Goal: Task Accomplishment & Management: Use online tool/utility

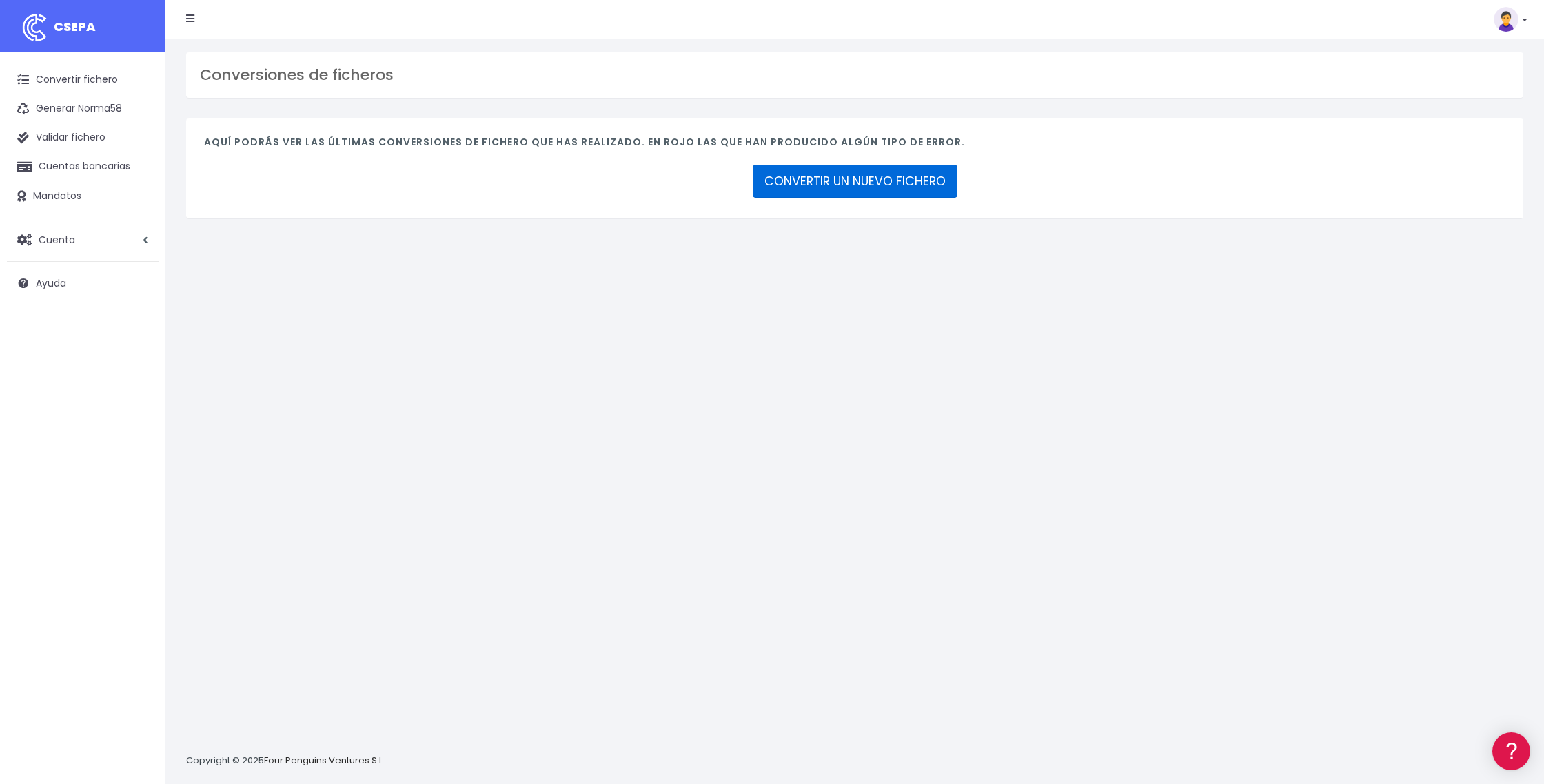
click at [868, 188] on link "CONVERTIR UN NUEVO FICHERO" at bounding box center [855, 181] width 205 height 33
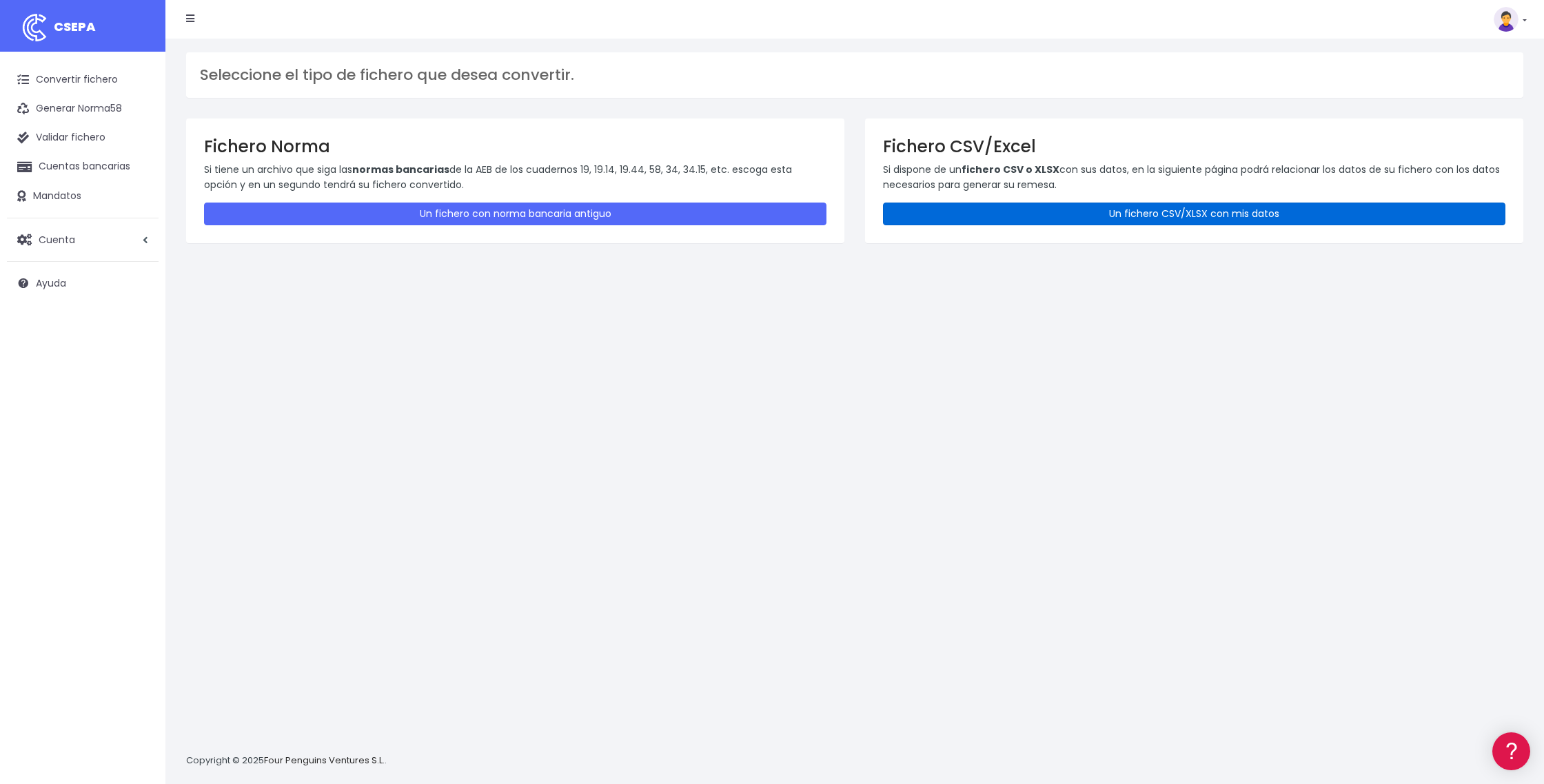
click at [1093, 214] on link "Un fichero CSV/XLSX con mis datos" at bounding box center [1194, 213] width 623 height 23
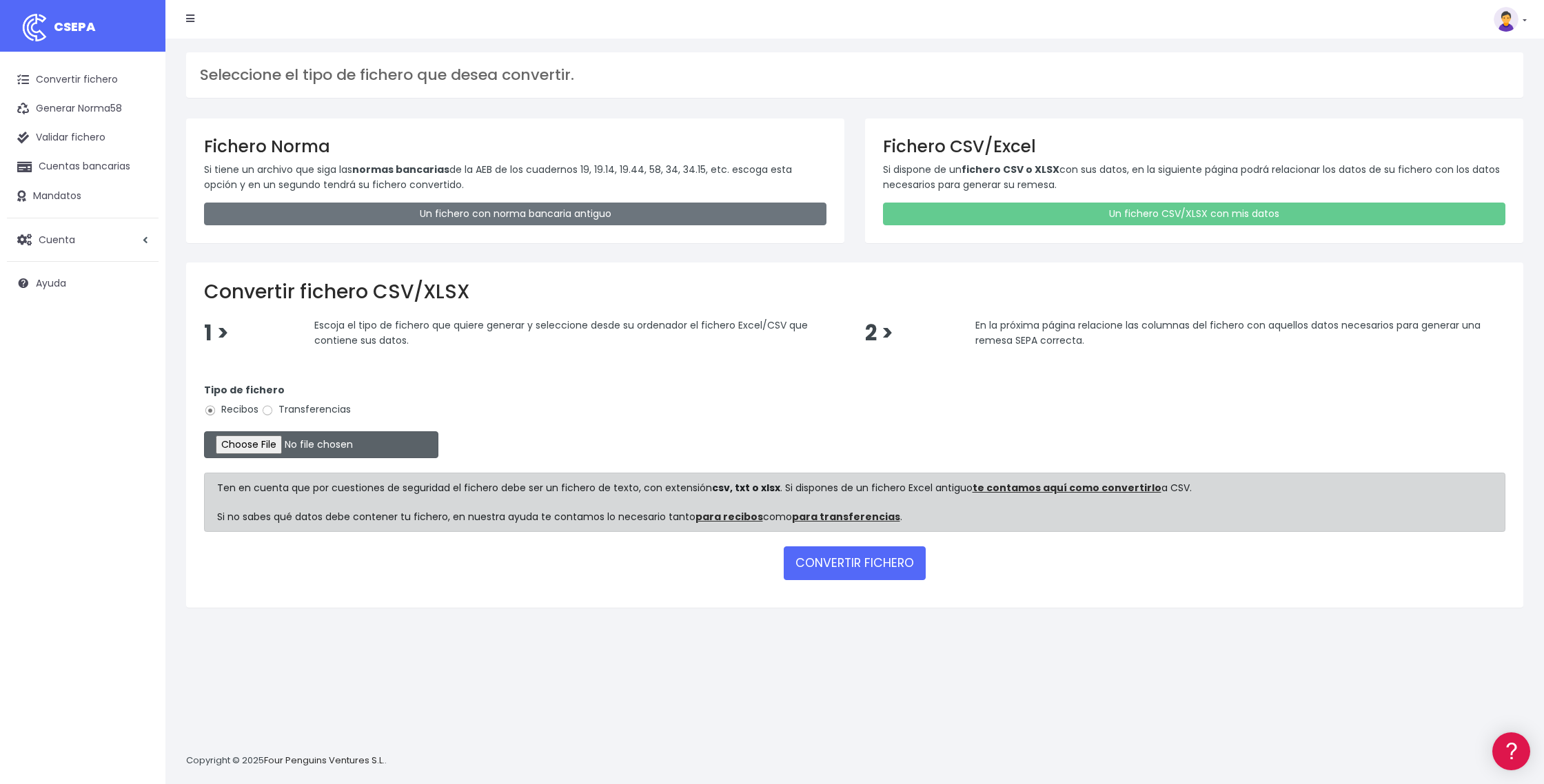
click at [276, 447] on input "file" at bounding box center [321, 445] width 235 height 27
type input "C:\fakepath\DOMI 24 SEPTIEMBRE.25.xlsx"
click at [831, 560] on button "CONVERTIR FICHERO" at bounding box center [854, 562] width 142 height 33
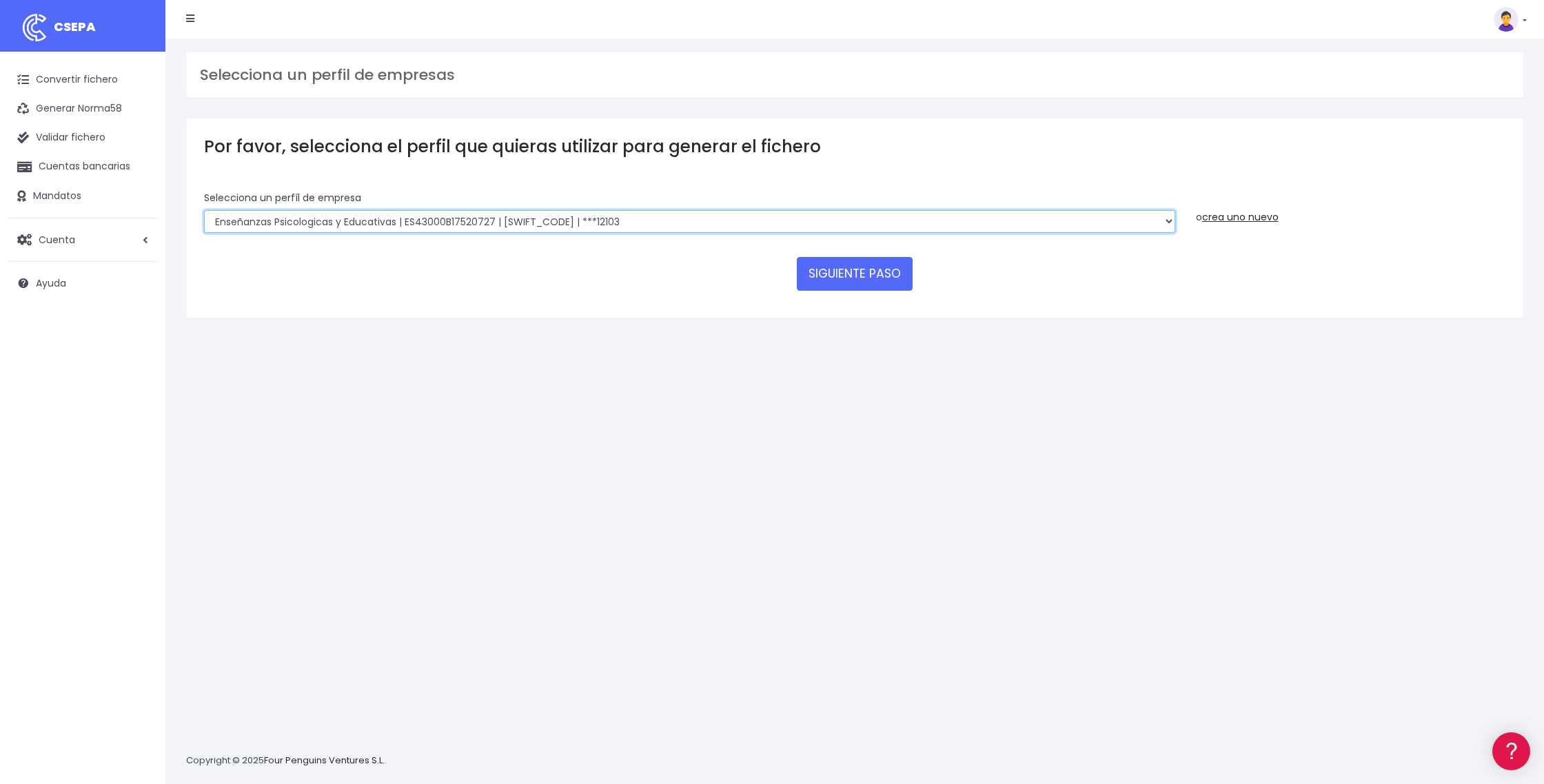
click at [1167, 222] on select "Enseñanzas Psicologicas y Educativas | ES43000B17520727 | [SWIFT_CODE] | ***121…" at bounding box center [689, 222] width 971 height 24
select select "2396"
click at [204, 210] on select "Enseñanzas Psicologicas y Educativas | ES43000B17520727 | [SWIFT_CODE] | ***121…" at bounding box center [689, 222] width 971 height 24
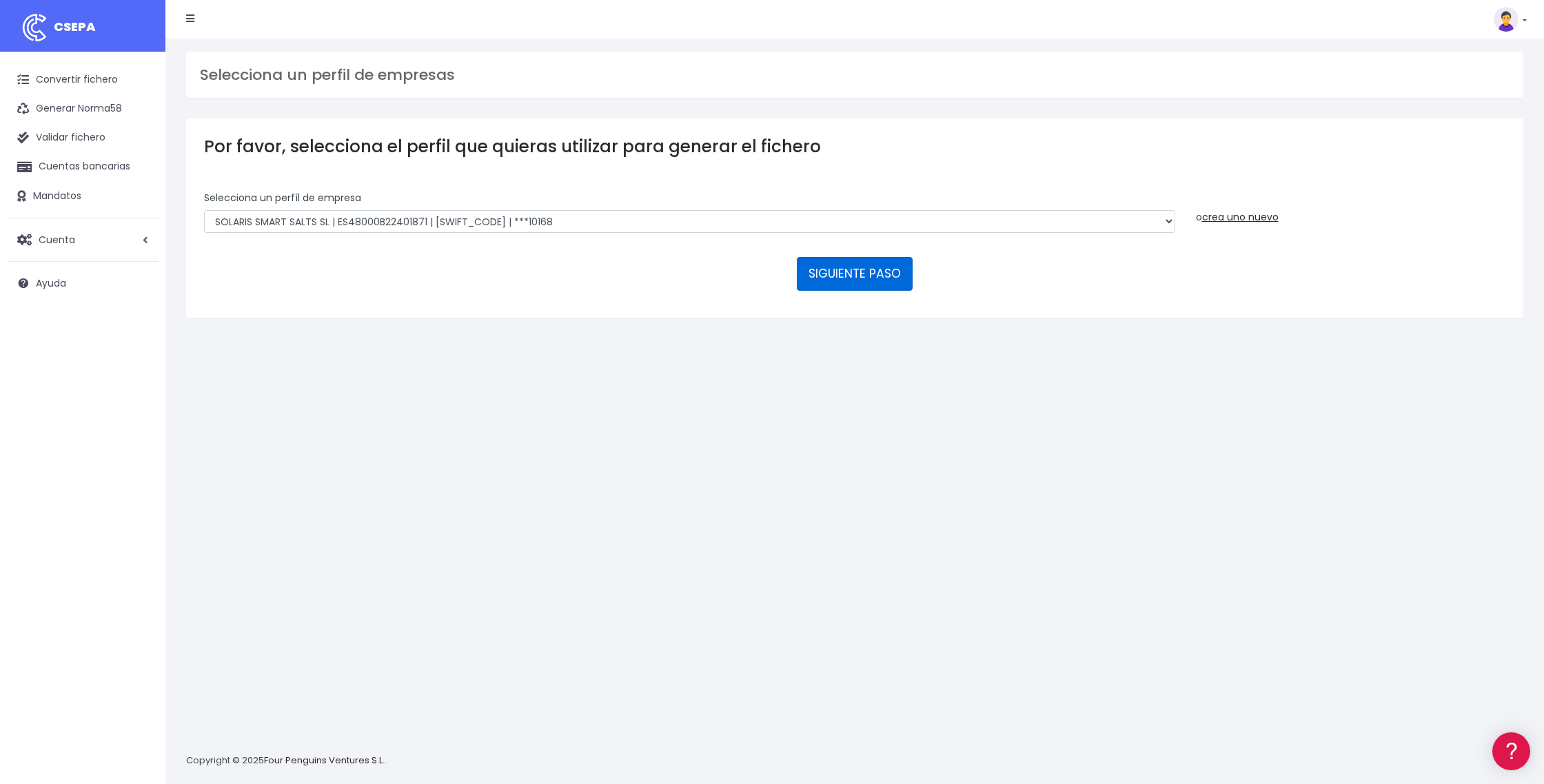
click at [868, 271] on button "SIGUIENTE PASO" at bounding box center [855, 274] width 116 height 33
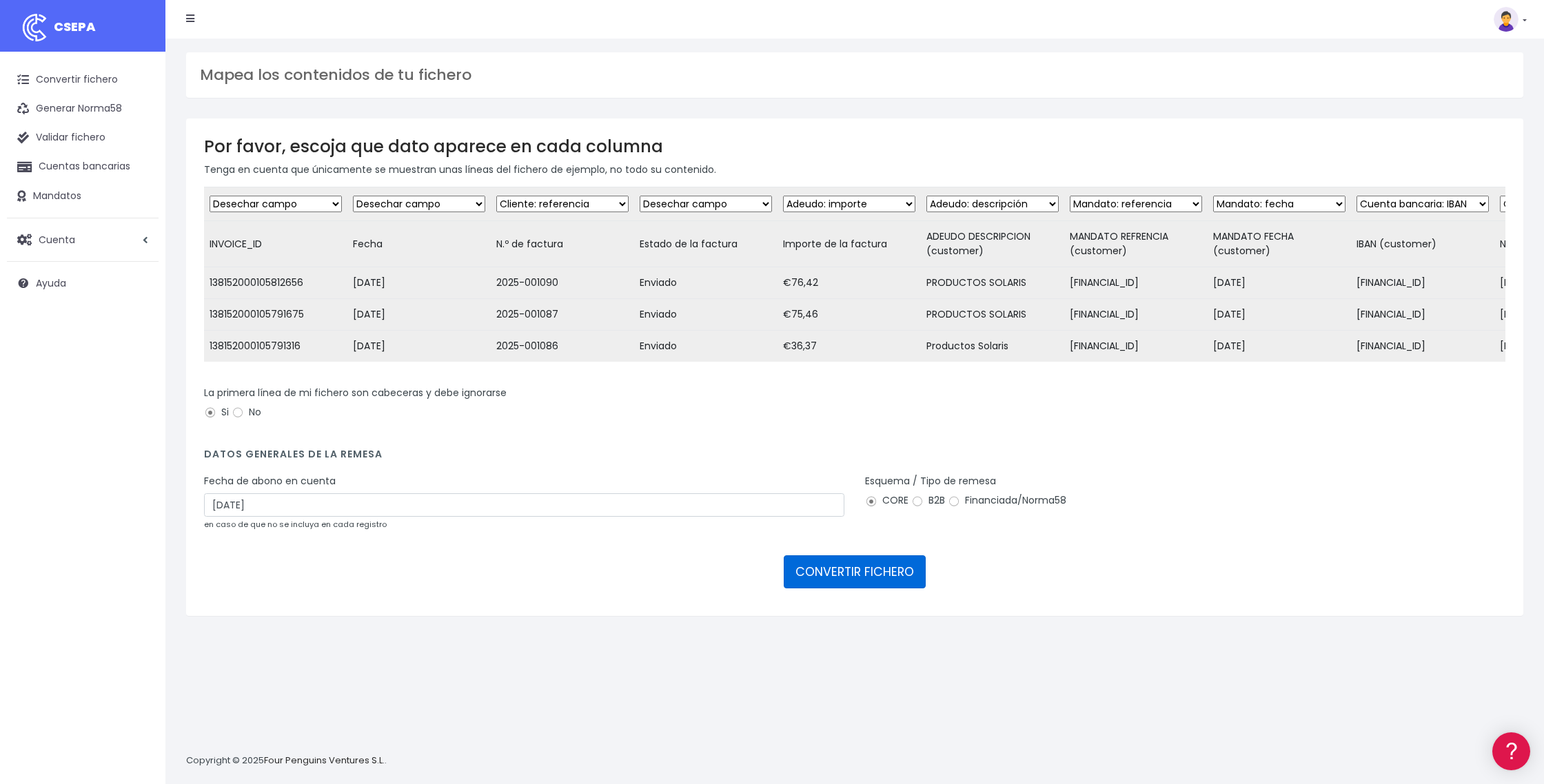
click at [849, 584] on button "CONVERTIR FICHERO" at bounding box center [854, 572] width 142 height 33
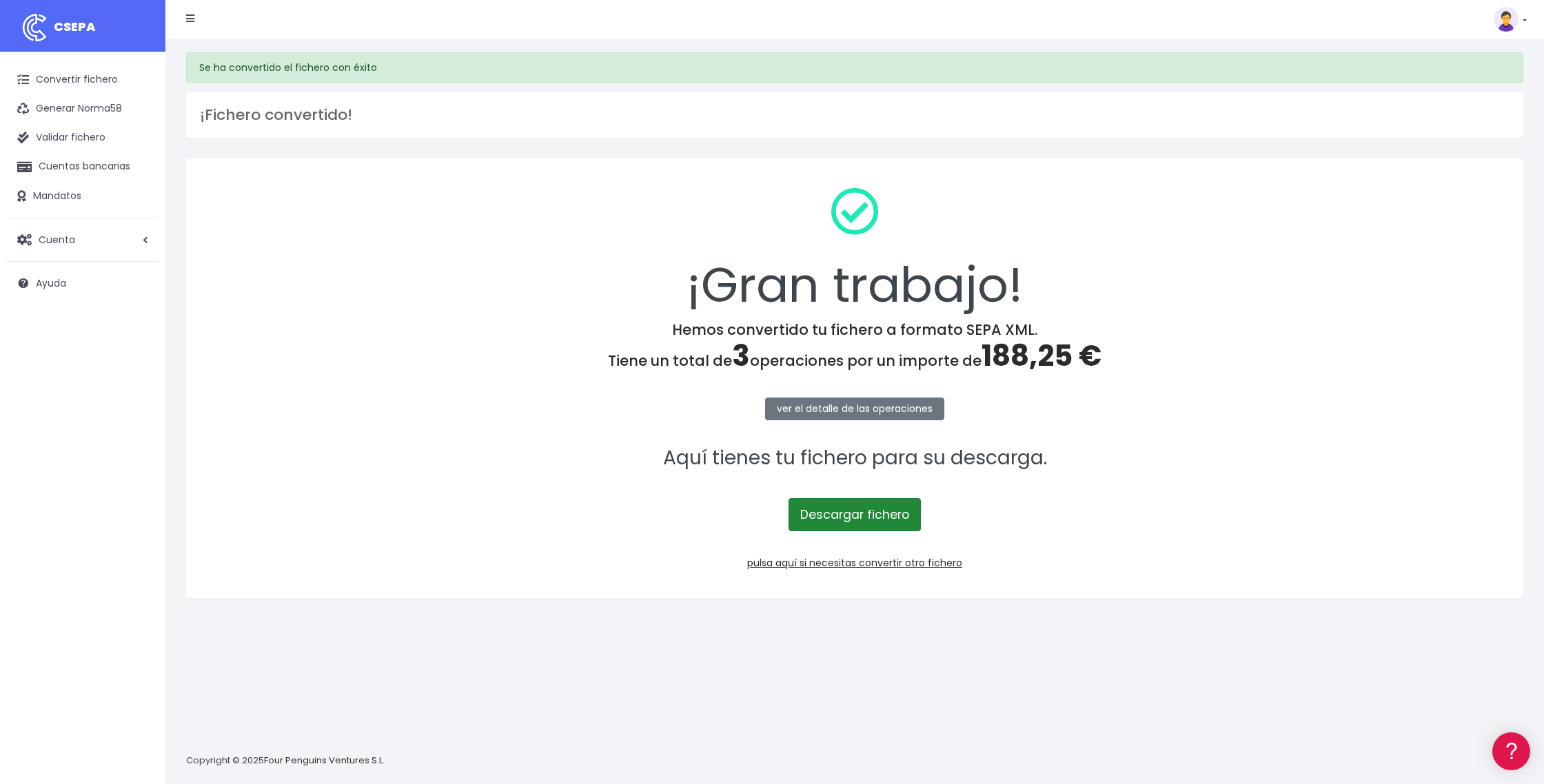
click at [838, 524] on link "Descargar fichero" at bounding box center [855, 515] width 133 height 33
